Goal: Task Accomplishment & Management: Use online tool/utility

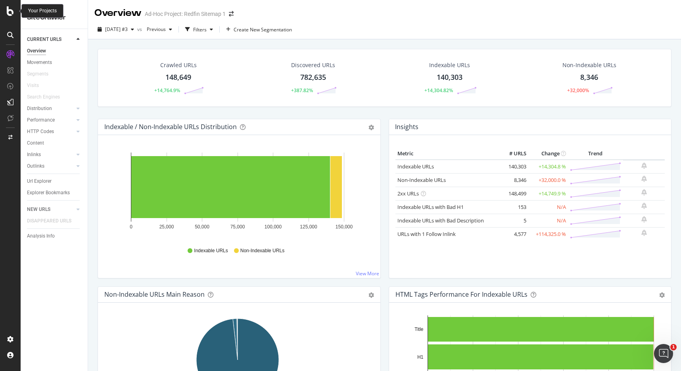
click at [8, 12] on icon at bounding box center [10, 11] width 7 height 10
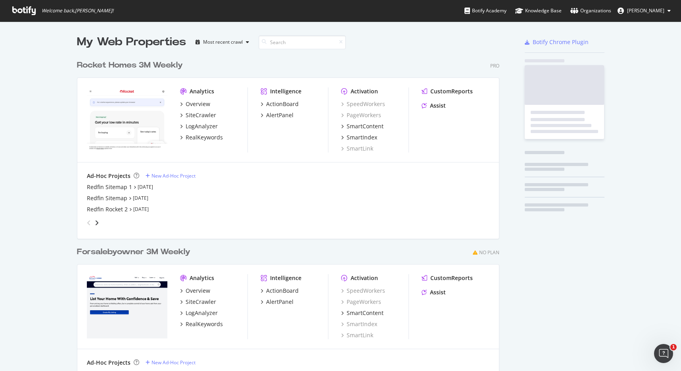
scroll to position [365, 669]
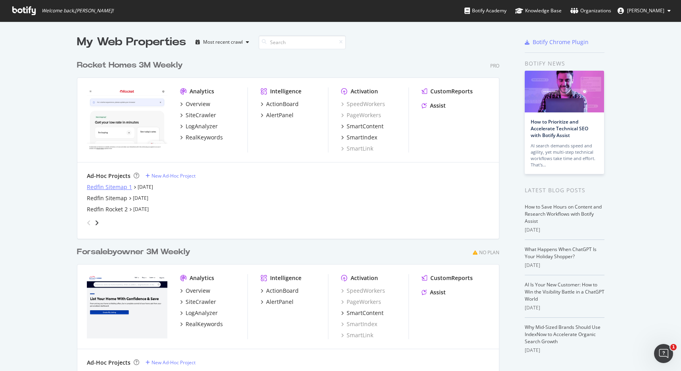
click at [94, 187] on div "Redfin Sitemap 1" at bounding box center [109, 187] width 45 height 8
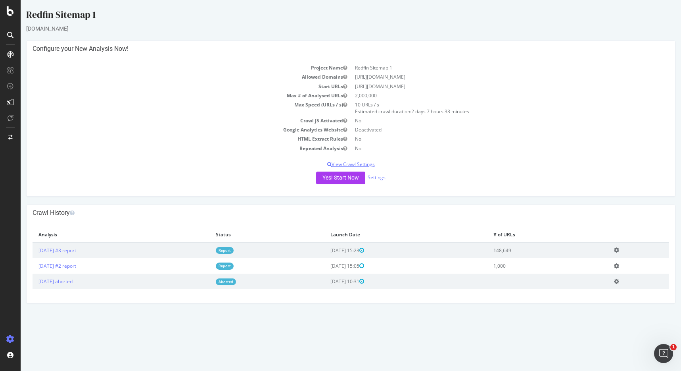
click at [362, 164] on p "View Crawl Settings" at bounding box center [351, 164] width 637 height 7
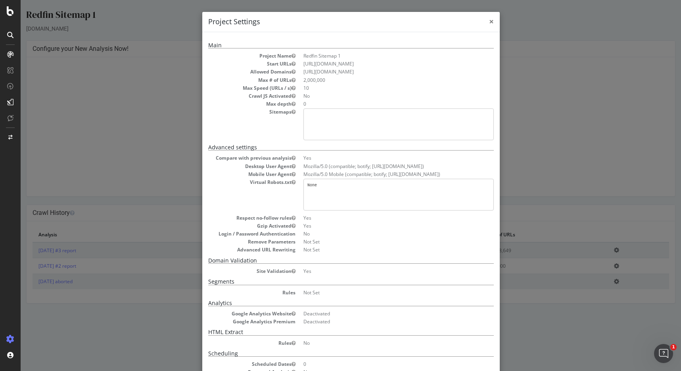
click at [489, 20] on span "×" at bounding box center [491, 21] width 5 height 11
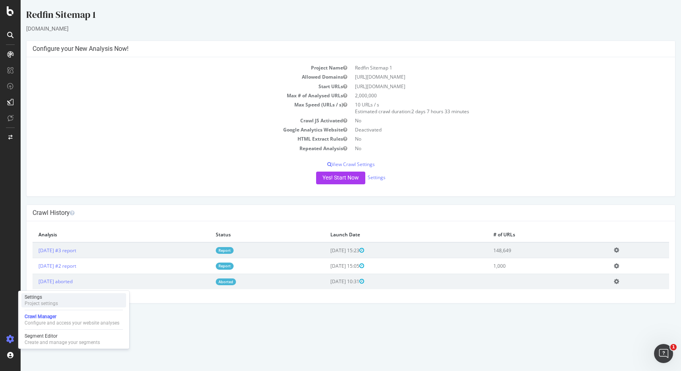
click at [34, 296] on div "Settings" at bounding box center [41, 297] width 33 height 6
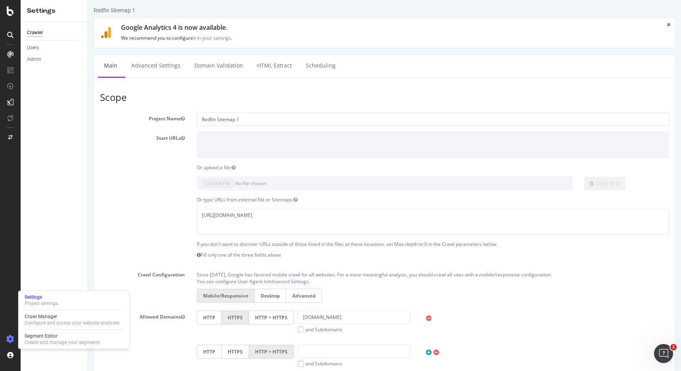
scroll to position [3, 0]
click at [338, 218] on textarea "https://www.redfin.com/sitemap_com_latest_updates.xml" at bounding box center [433, 220] width 473 height 26
drag, startPoint x: 336, startPoint y: 215, endPoint x: 198, endPoint y: 213, distance: 138.5
click at [198, 213] on textarea "https://www.redfin.com/sitemap_com_latest_updates.xml" at bounding box center [433, 220] width 473 height 26
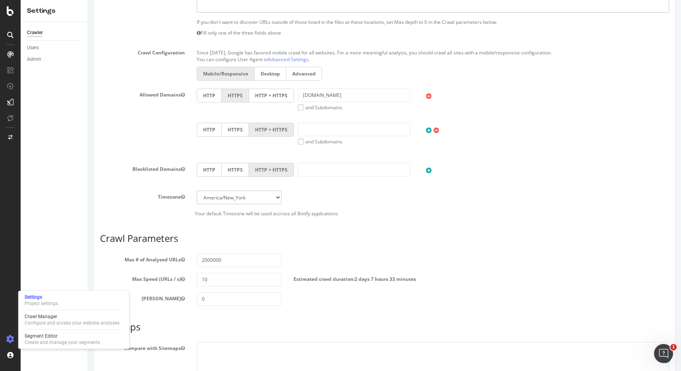
scroll to position [255, 0]
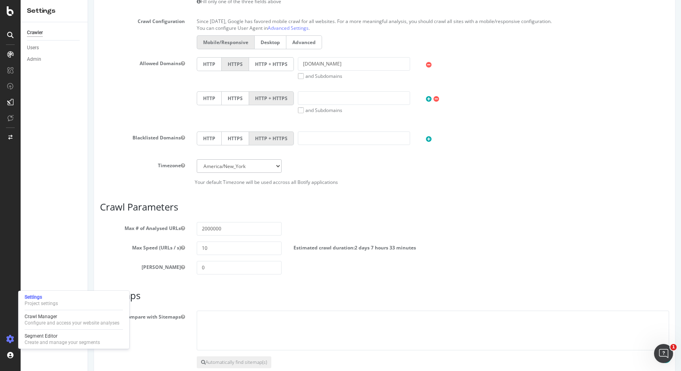
type textarea "[URL][DOMAIN_NAME]"
drag, startPoint x: 203, startPoint y: 230, endPoint x: 197, endPoint y: 230, distance: 5.6
click at [197, 230] on input "2000000" at bounding box center [239, 228] width 85 height 13
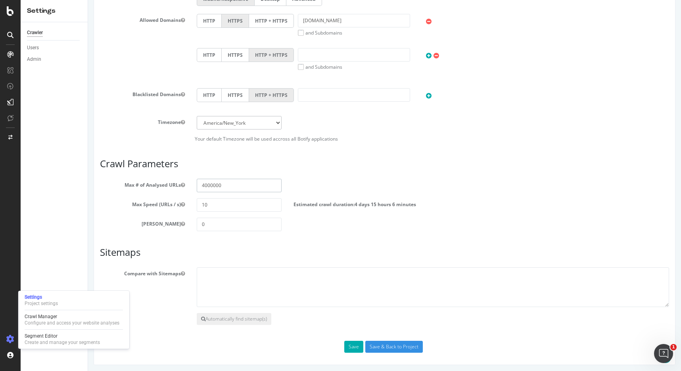
scroll to position [300, 0]
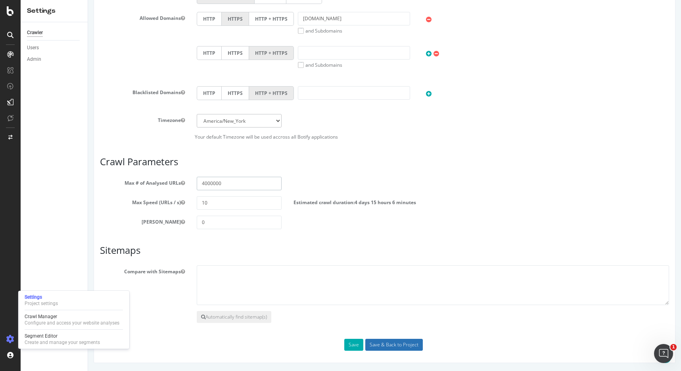
type input "4000000"
click at [398, 347] on input "Save & Back to Project" at bounding box center [394, 344] width 58 height 12
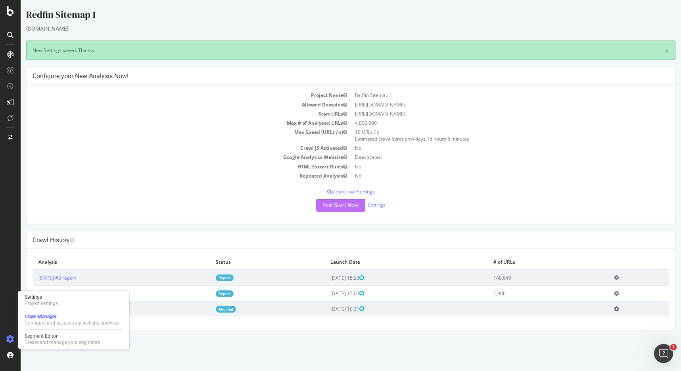
click at [337, 205] on button "Yes! Start Now" at bounding box center [340, 205] width 49 height 13
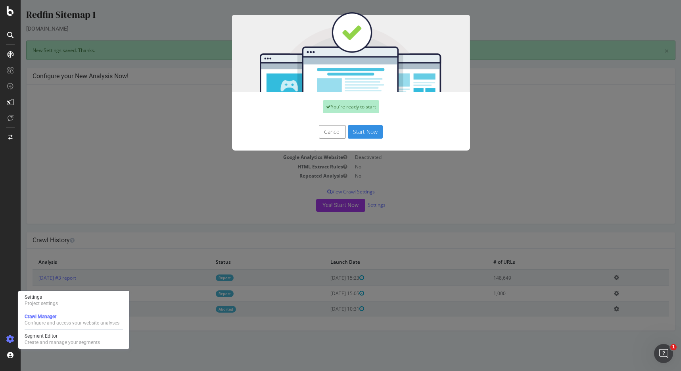
click at [365, 134] on button "Start Now" at bounding box center [365, 131] width 35 height 13
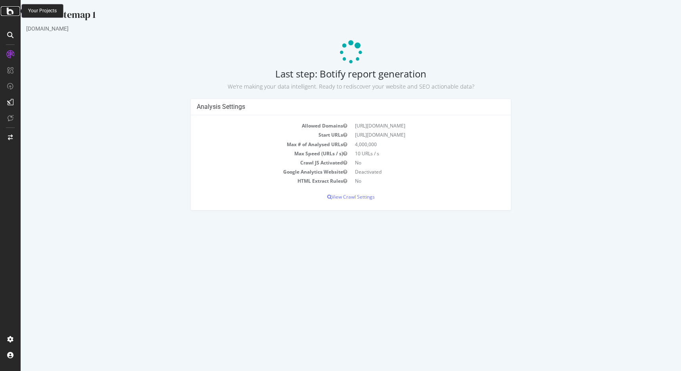
click at [10, 12] on icon at bounding box center [10, 11] width 7 height 10
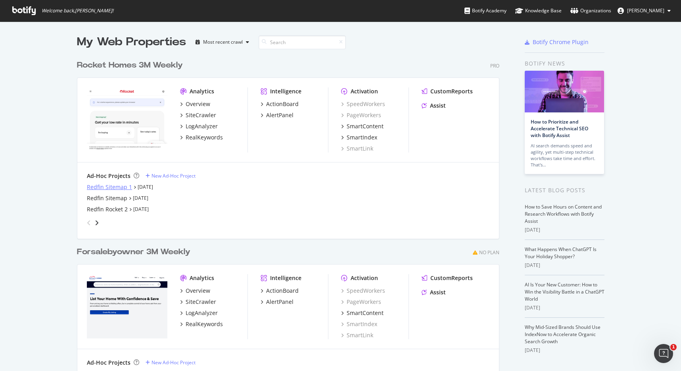
click at [87, 188] on div "Redfin Sitemap 1" at bounding box center [109, 187] width 45 height 8
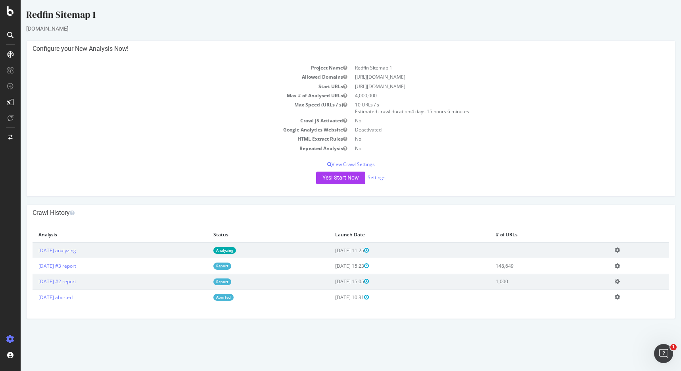
click at [113, 250] on td "[DATE] analyzing" at bounding box center [120, 250] width 175 height 16
